Goal: Find specific page/section: Find specific page/section

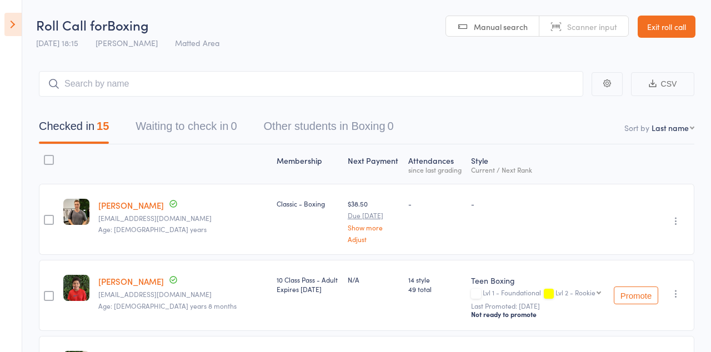
click at [664, 28] on link "Exit roll call" at bounding box center [666, 27] width 58 height 22
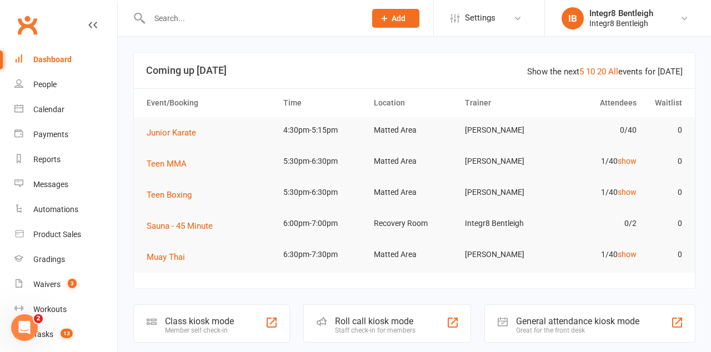
click at [423, 336] on div "Roll call kiosk mode Staff check-in for members" at bounding box center [387, 323] width 168 height 38
